Goal: Task Accomplishment & Management: Use online tool/utility

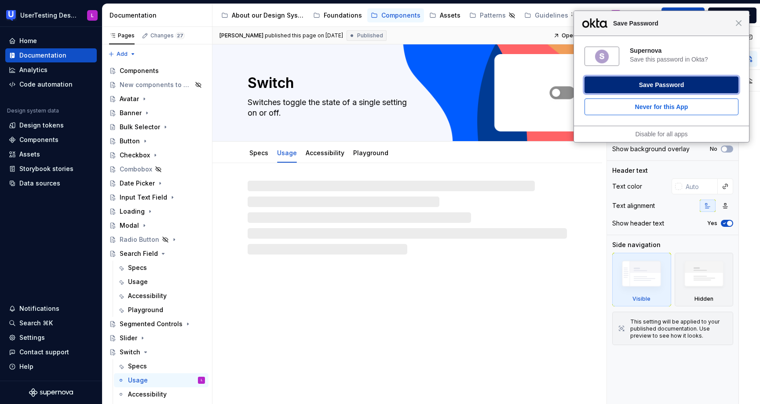
click at [659, 88] on button "Save Password" at bounding box center [661, 85] width 154 height 17
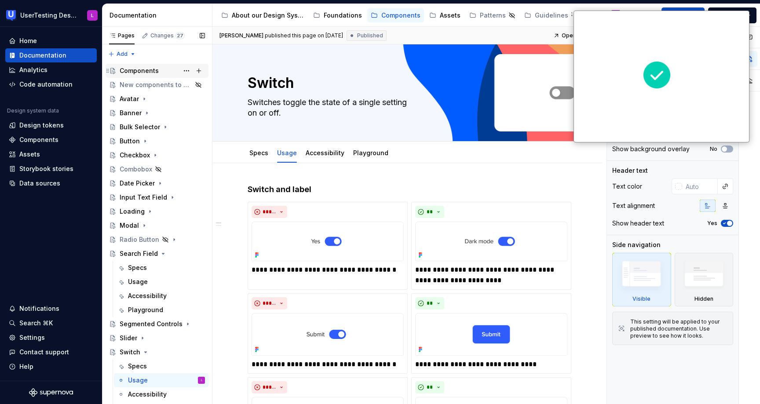
click at [144, 74] on div "Components" at bounding box center [139, 70] width 39 height 9
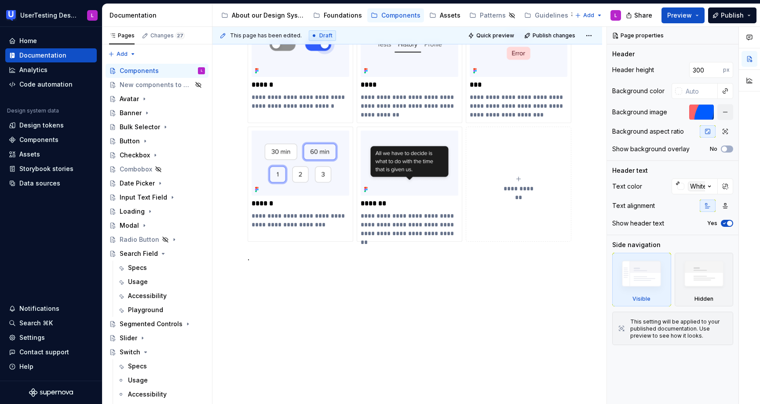
scroll to position [788, 0]
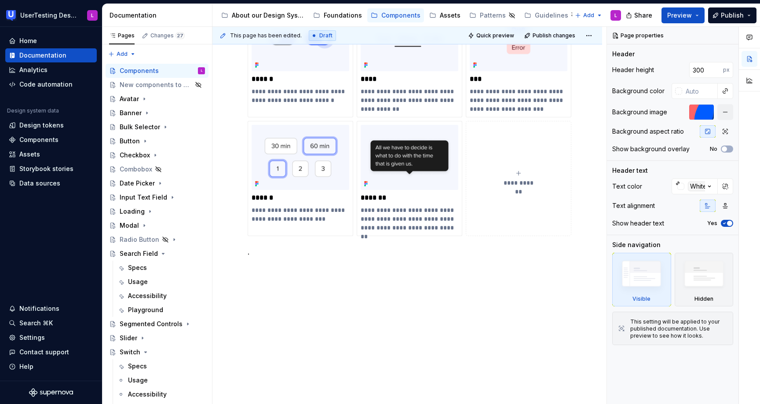
type textarea "*"
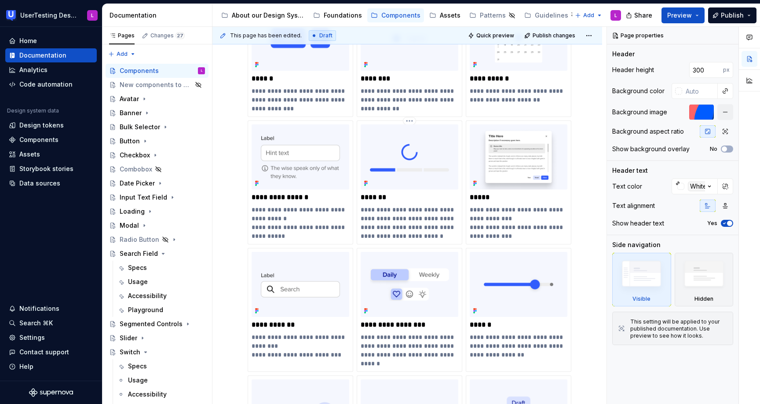
scroll to position [453, 0]
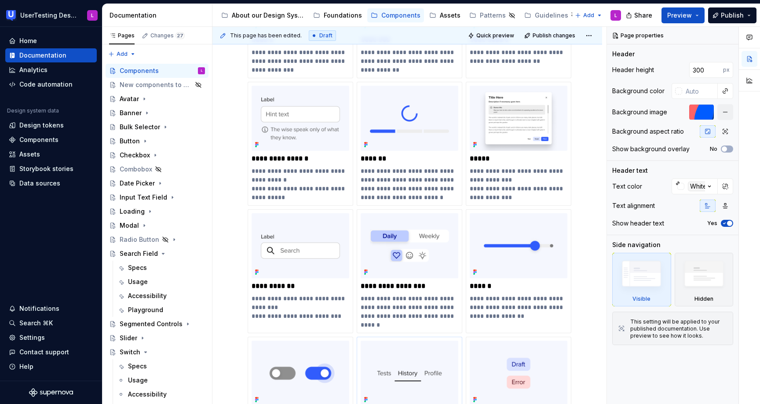
type textarea "*"
